Goal: Task Accomplishment & Management: Use online tool/utility

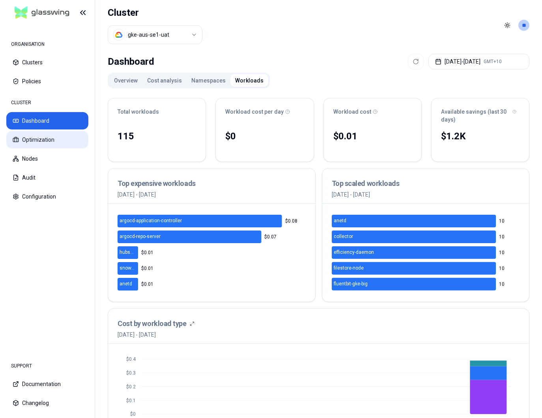
click at [28, 139] on button "Optimization" at bounding box center [47, 139] width 82 height 17
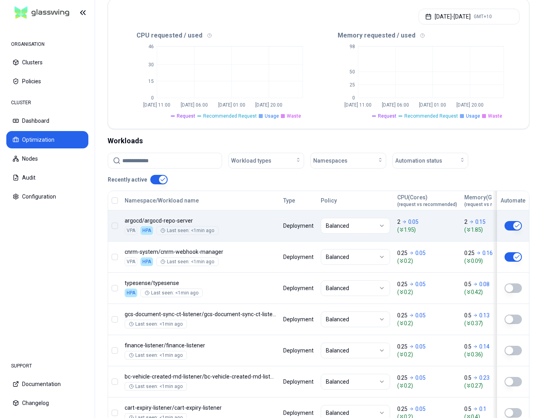
scroll to position [189, 0]
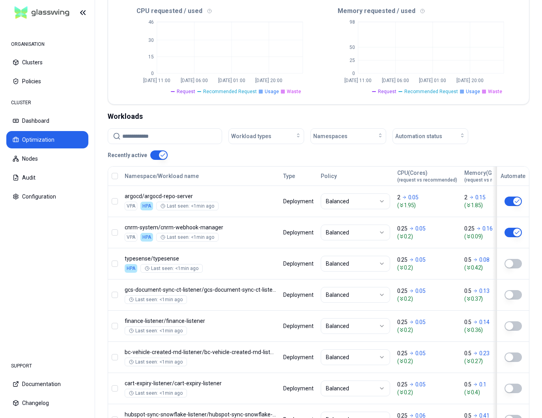
click at [162, 132] on input at bounding box center [169, 136] width 95 height 15
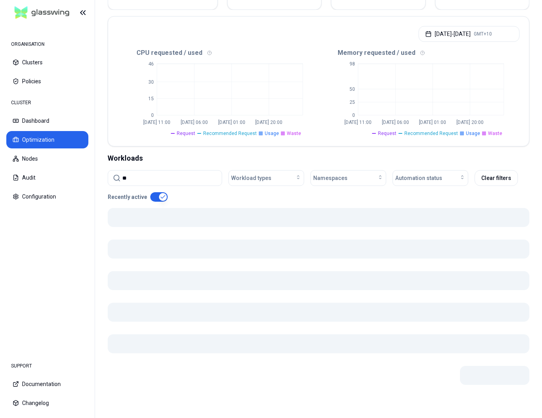
type input "*"
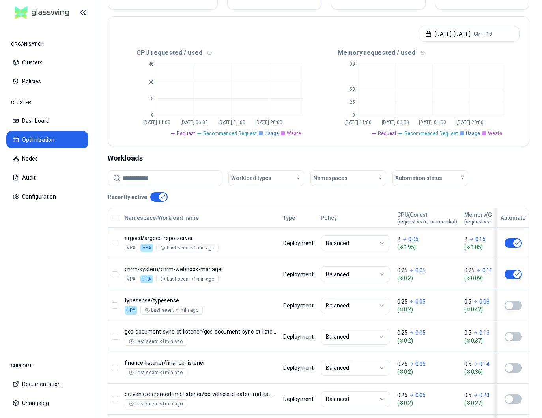
scroll to position [189, 0]
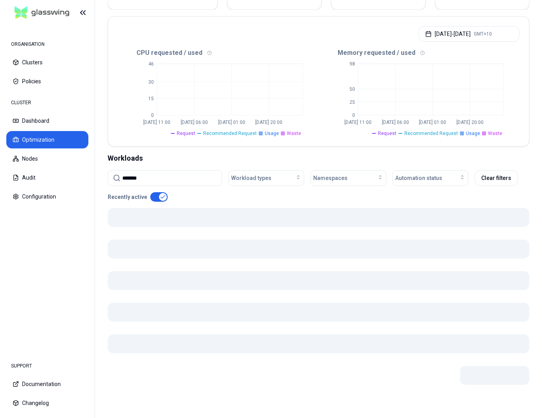
scroll to position [130, 0]
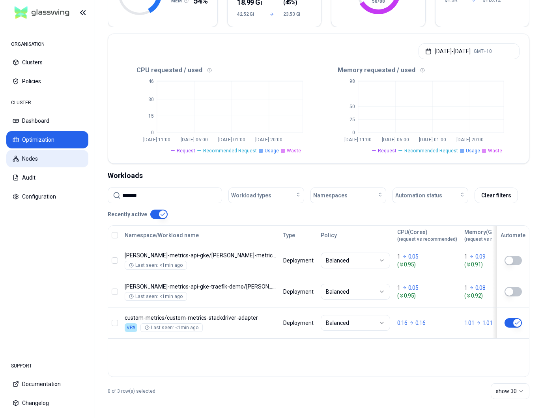
type input "*******"
